Goal: Task Accomplishment & Management: Manage account settings

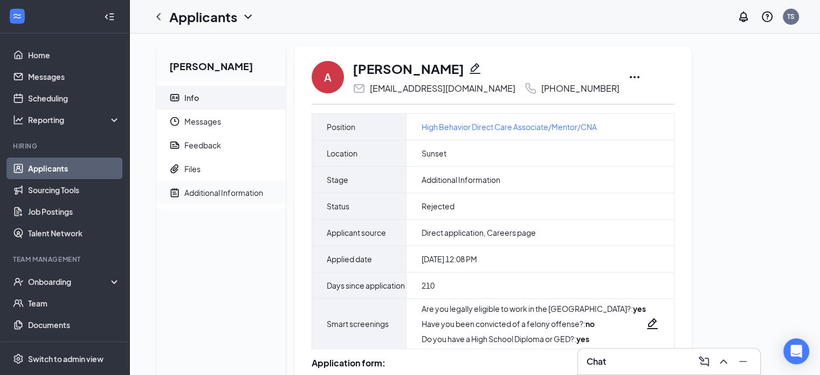
click at [220, 197] on div "Additional Information" at bounding box center [223, 192] width 79 height 11
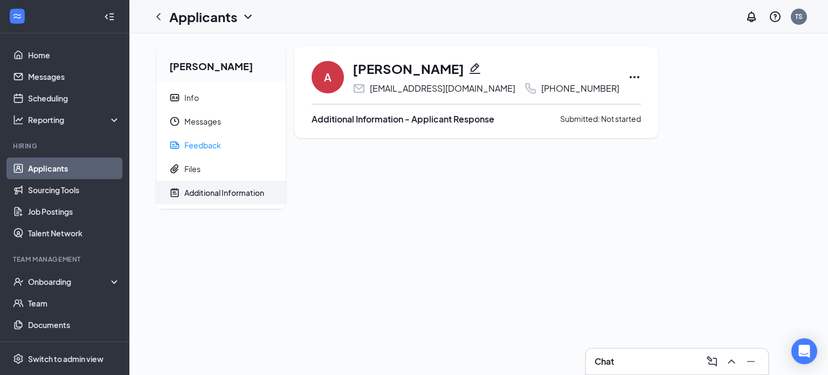
click at [774, 163] on div "Artina Ranson Info Messages Feedback Files Additional Information A Artina Rans…" at bounding box center [479, 131] width 662 height 171
click at [238, 191] on div "Additional Information" at bounding box center [224, 192] width 80 height 11
click at [575, 217] on div "Artina Ranson Info Messages Feedback Files Additional Information A Artina Rans…" at bounding box center [479, 131] width 662 height 171
click at [194, 90] on span "Info" at bounding box center [230, 98] width 93 height 24
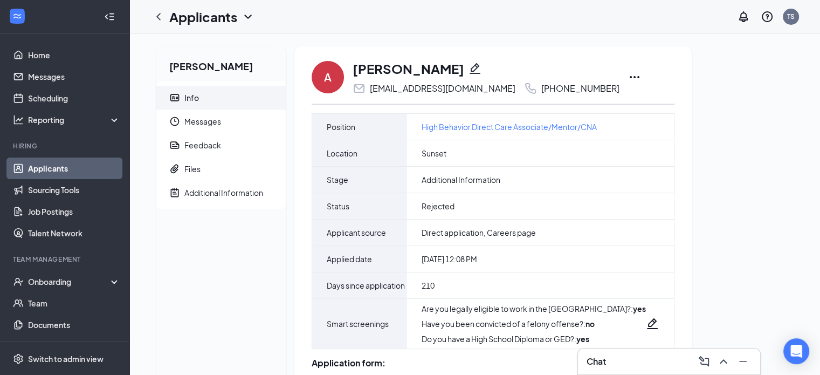
click at [726, 161] on div "Artina Ranson Info Messages Feedback Files Additional Information A Artina Rans…" at bounding box center [475, 350] width 654 height 609
click at [229, 189] on div "Additional Information" at bounding box center [223, 192] width 79 height 11
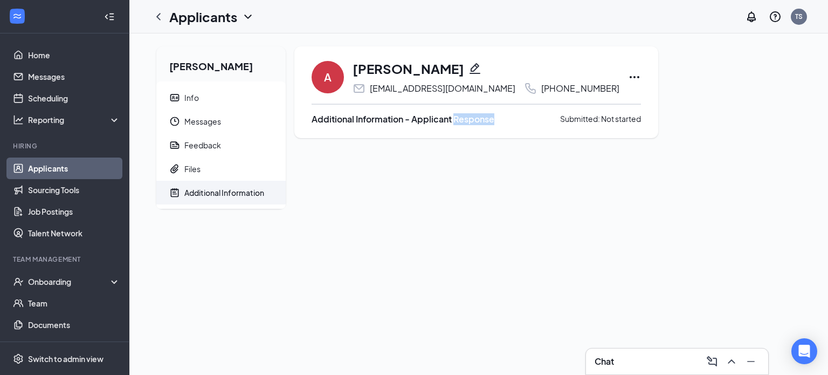
drag, startPoint x: 455, startPoint y: 120, endPoint x: 518, endPoint y: 146, distance: 67.5
click at [518, 146] on div "A Artina Ranson godfavorsme111493@gmail.com +1 (702) 576-4516 Additional Inform…" at bounding box center [476, 127] width 364 height 162
click at [209, 170] on span "Files" at bounding box center [230, 169] width 93 height 24
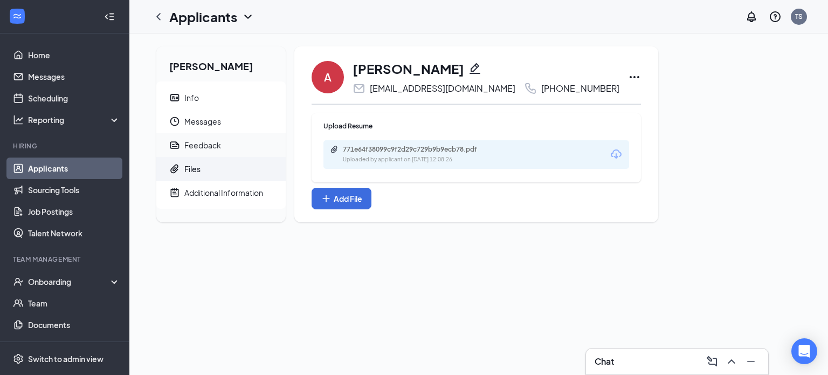
click at [216, 147] on div "Feedback" at bounding box center [202, 145] width 37 height 11
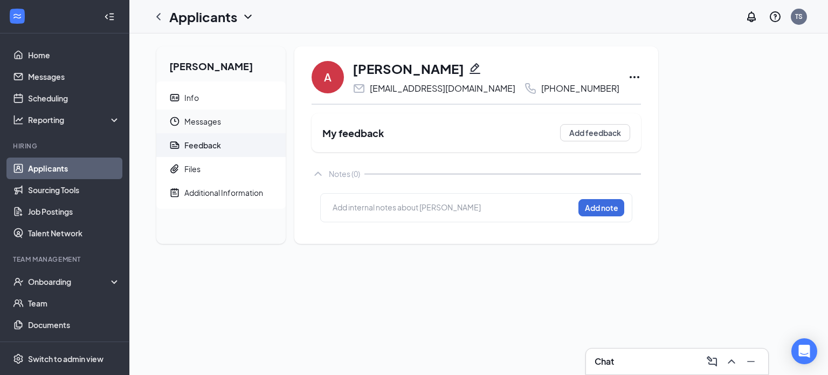
click at [218, 126] on span "Messages" at bounding box center [230, 121] width 93 height 24
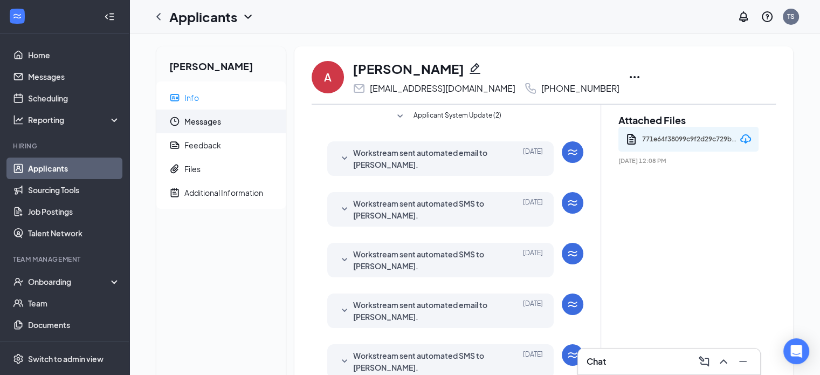
click at [347, 159] on icon "SmallChevronDown" at bounding box center [344, 158] width 13 height 13
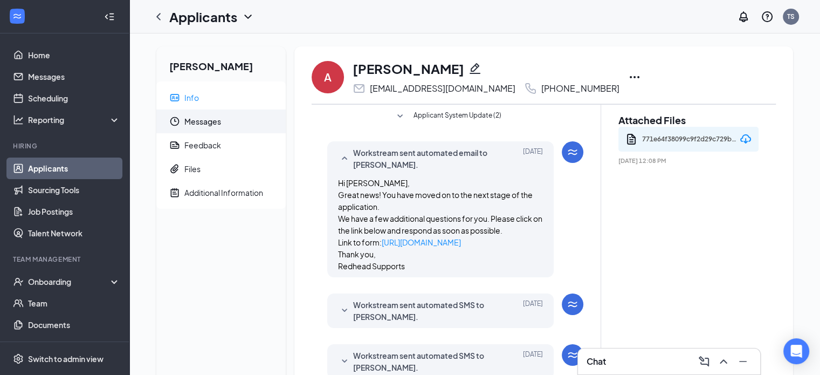
click at [347, 159] on icon "SmallChevronUp" at bounding box center [344, 158] width 13 height 13
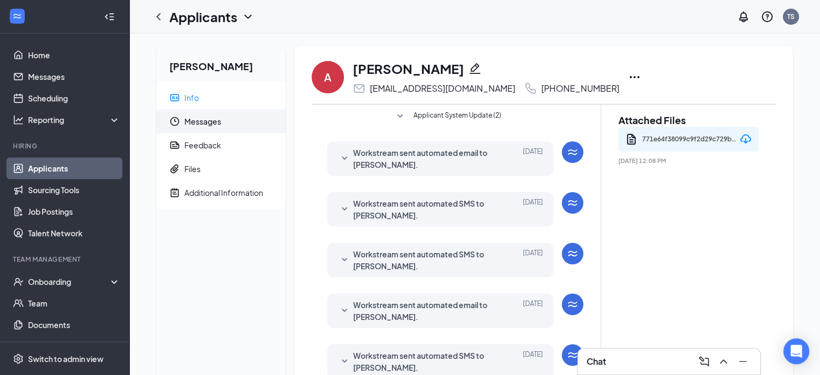
click at [350, 305] on icon "SmallChevronDown" at bounding box center [344, 310] width 13 height 13
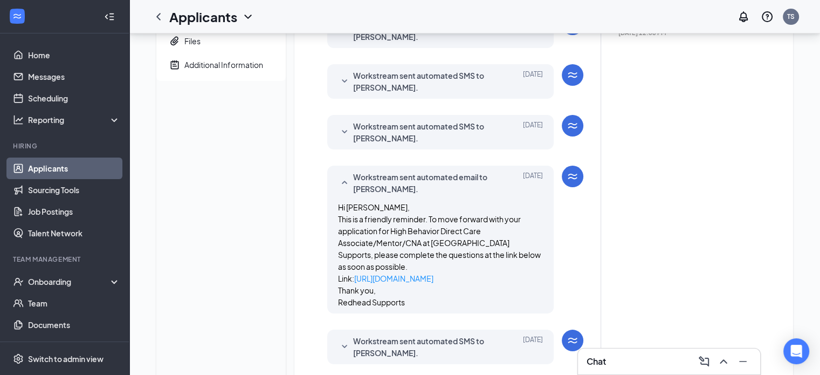
scroll to position [173, 0]
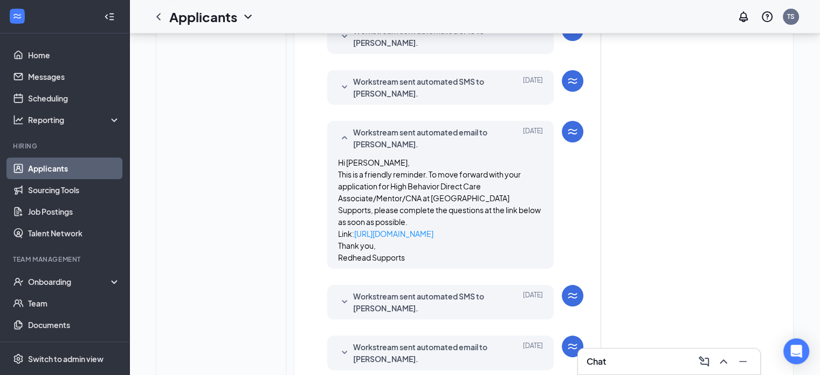
click at [346, 132] on icon "SmallChevronUp" at bounding box center [344, 138] width 13 height 13
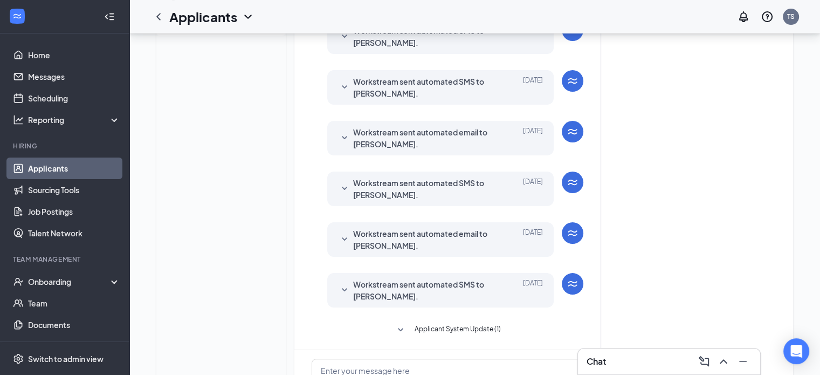
click at [671, 182] on div "Attached Files 771e64f38099c9f2d29c729b9b9ecb78.pdf Feb 17, 2025 12:08 PM" at bounding box center [688, 196] width 175 height 528
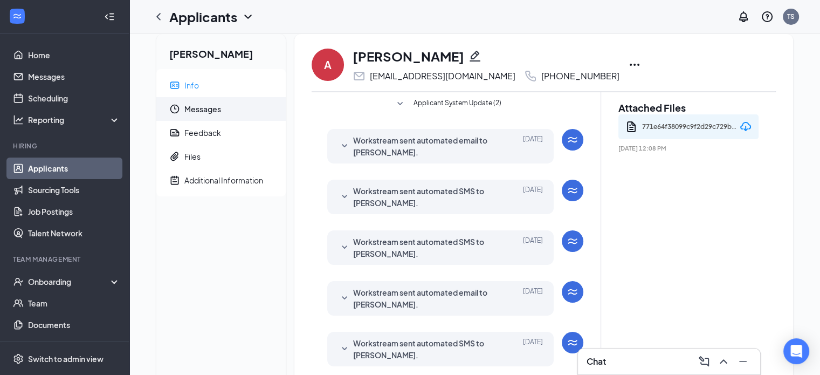
scroll to position [0, 0]
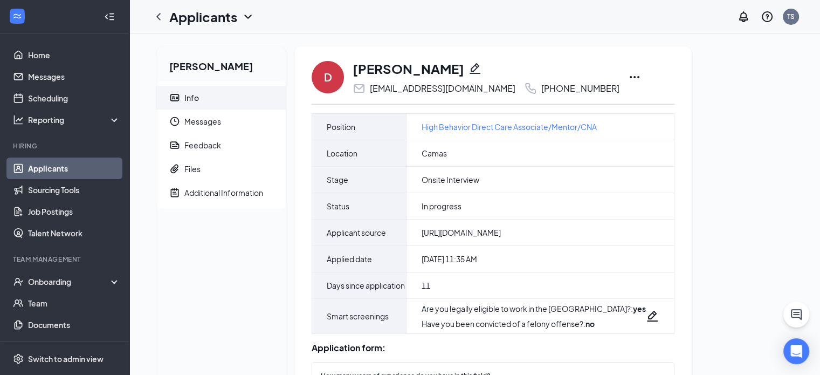
click at [628, 79] on icon "Ellipses" at bounding box center [634, 77] width 13 height 13
click at [672, 62] on div "[PERSON_NAME] Info Messages Feedback Files Additional Information D [PERSON_NAM…" at bounding box center [475, 377] width 654 height 663
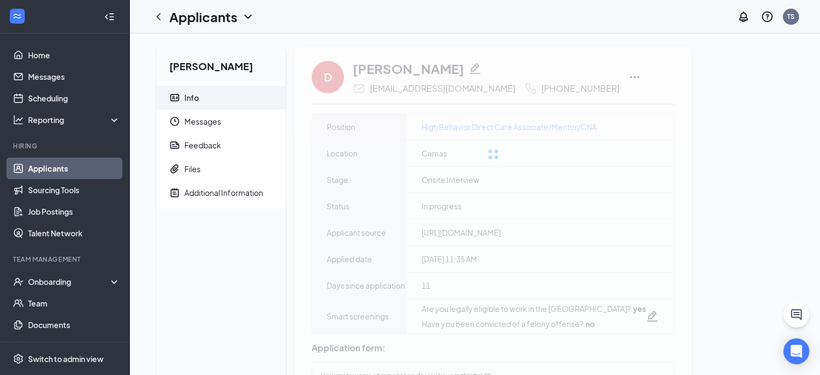
click at [609, 77] on div at bounding box center [492, 154] width 397 height 216
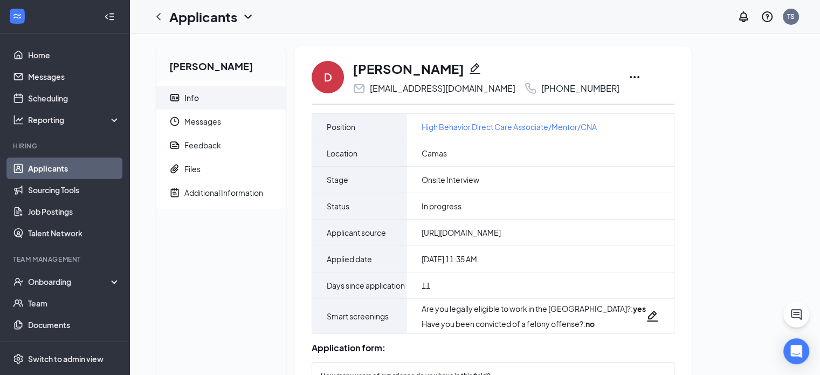
click at [628, 73] on icon "Ellipses" at bounding box center [634, 77] width 13 height 13
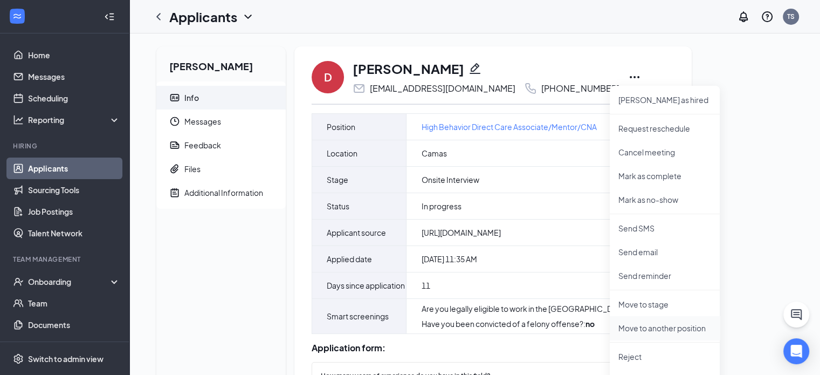
click at [661, 328] on p "Move to another position" at bounding box center [664, 327] width 93 height 11
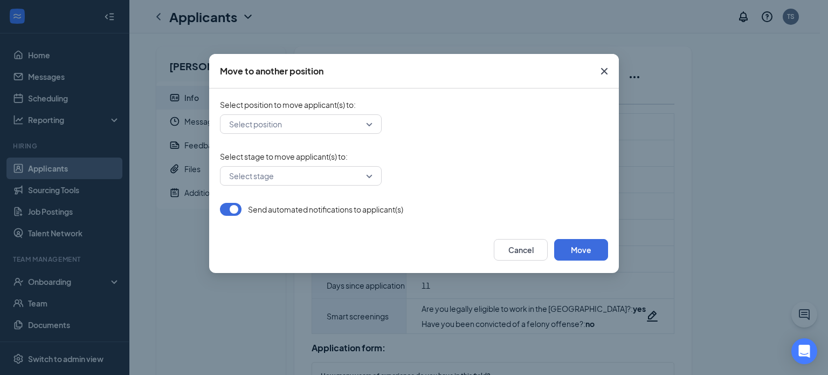
click at [314, 123] on input "search" at bounding box center [296, 124] width 141 height 18
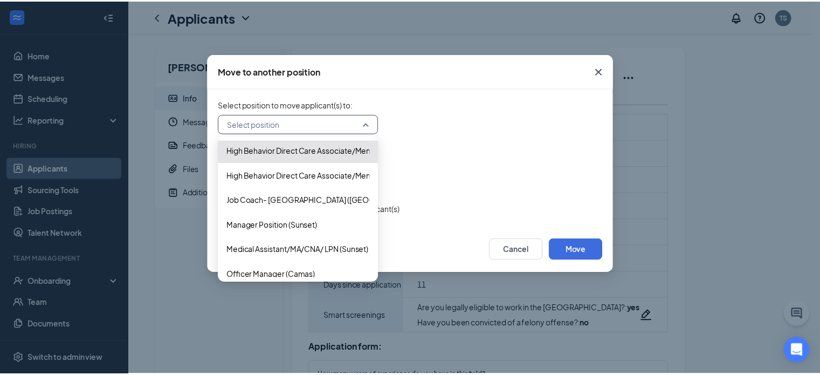
scroll to position [114, 0]
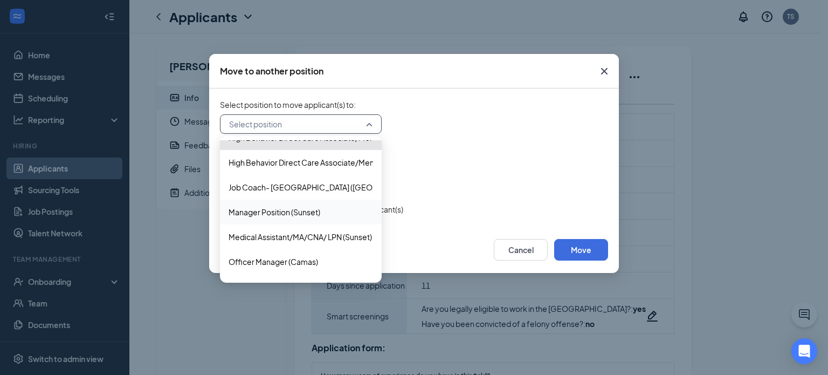
click at [320, 214] on span "Manager Position (Sunset)" at bounding box center [275, 212] width 92 height 12
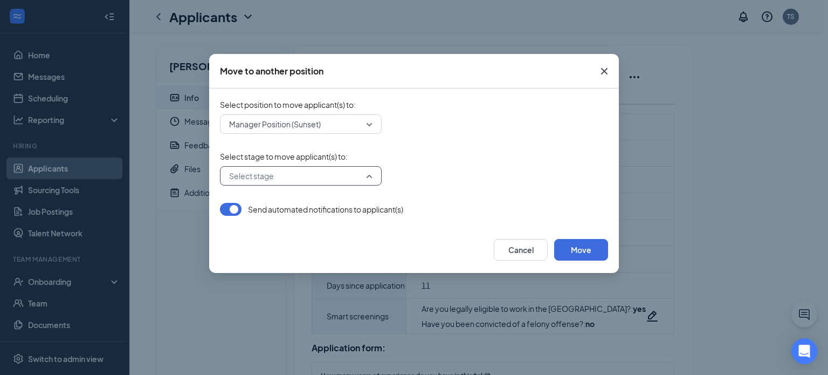
click at [304, 169] on input "search" at bounding box center [296, 176] width 141 height 18
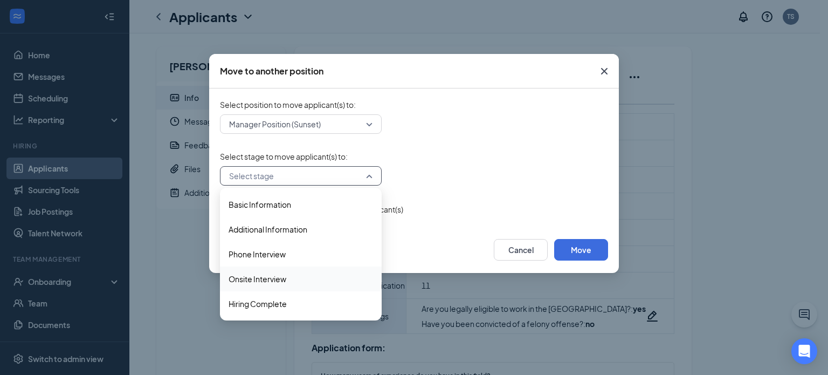
click at [292, 278] on span "Onsite Interview" at bounding box center [301, 279] width 144 height 12
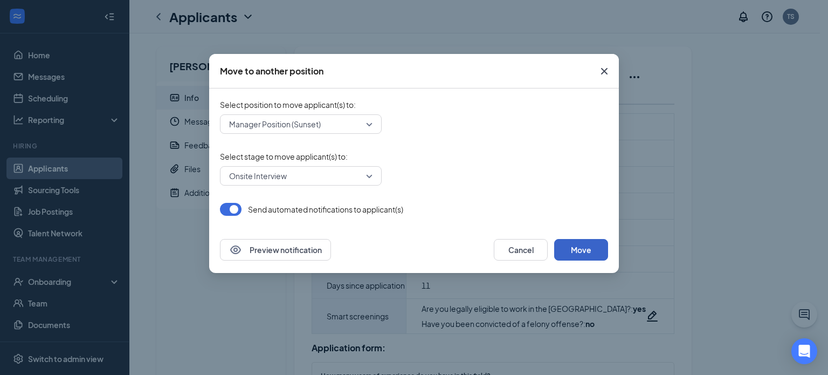
click at [578, 249] on button "Move" at bounding box center [581, 250] width 54 height 22
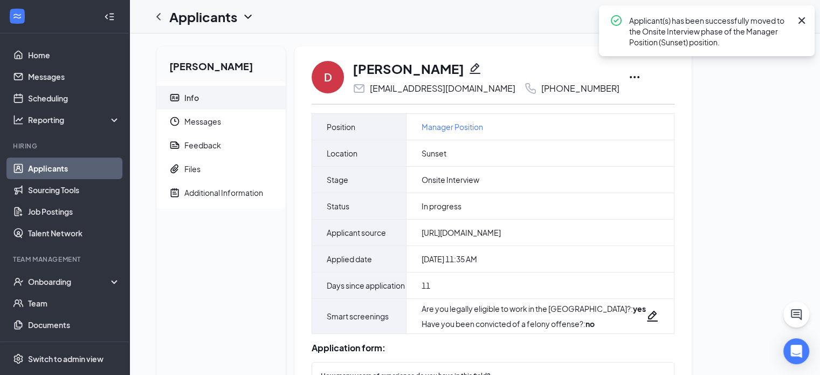
click at [804, 21] on icon "Cross" at bounding box center [801, 20] width 13 height 13
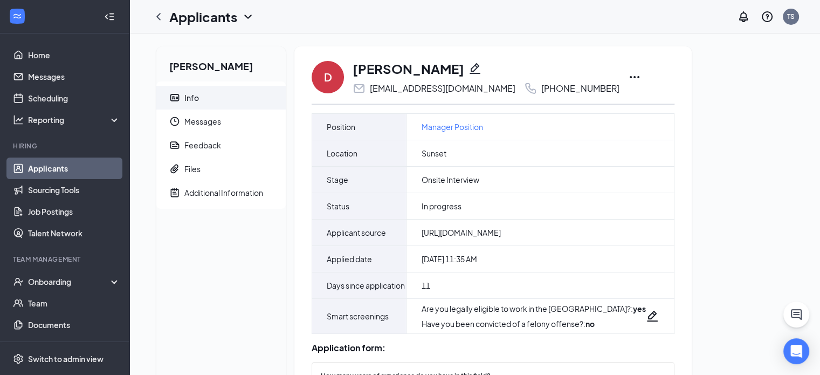
click at [745, 203] on div "[PERSON_NAME] Info Messages Feedback Files Additional Information D [PERSON_NAM…" at bounding box center [475, 377] width 654 height 663
